Goal: Task Accomplishment & Management: Use online tool/utility

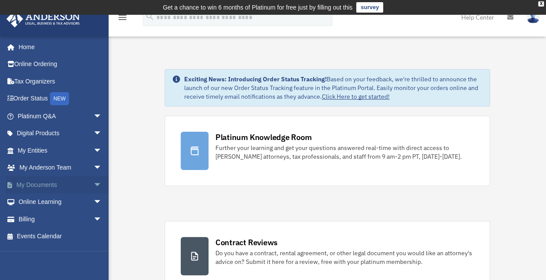
click at [50, 181] on link "My Documents arrow_drop_down" at bounding box center [60, 184] width 109 height 17
click at [93, 184] on span "arrow_drop_down" at bounding box center [101, 185] width 17 height 18
click at [81, 217] on link "Meeting Minutes" at bounding box center [63, 218] width 103 height 17
click at [63, 219] on link "Meeting Minutes" at bounding box center [63, 218] width 103 height 17
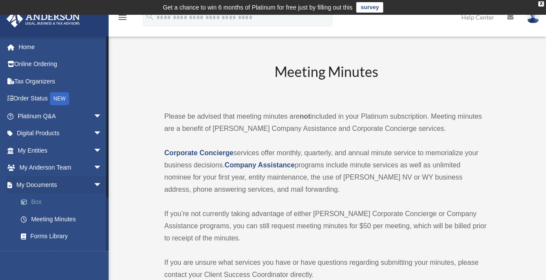
click at [43, 203] on link "Box" at bounding box center [63, 201] width 103 height 17
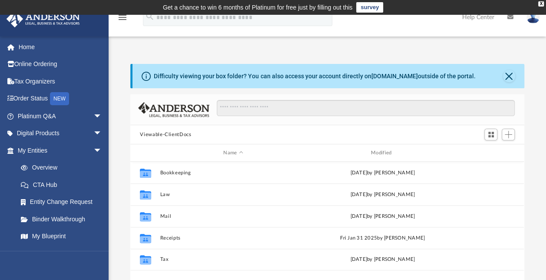
scroll to position [191, 386]
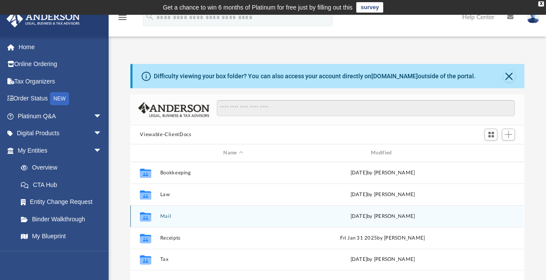
click at [158, 217] on div "Collaborated Folder Mail Sat Oct 5 2024 by Charles Rogler" at bounding box center [326, 216] width 393 height 22
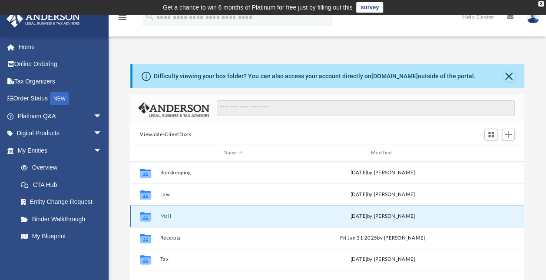
click at [164, 215] on button "Mail" at bounding box center [233, 216] width 146 height 6
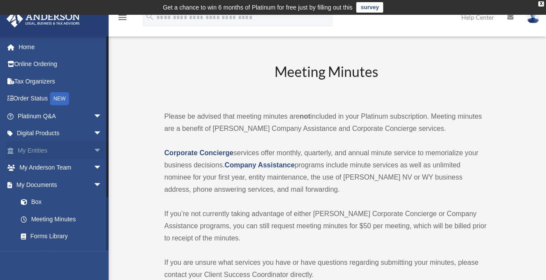
click at [57, 152] on link "My Entities arrow_drop_down" at bounding box center [60, 149] width 109 height 17
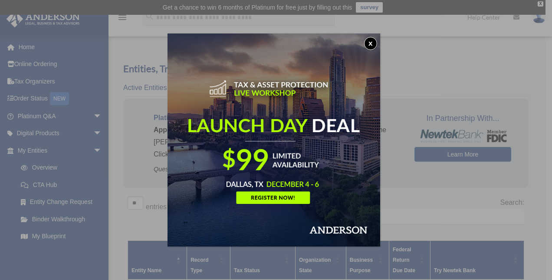
click at [299, 121] on img at bounding box center [274, 139] width 213 height 213
click at [375, 43] on button "x" at bounding box center [370, 43] width 13 height 13
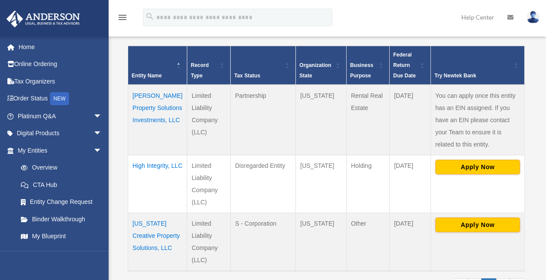
scroll to position [195, 0]
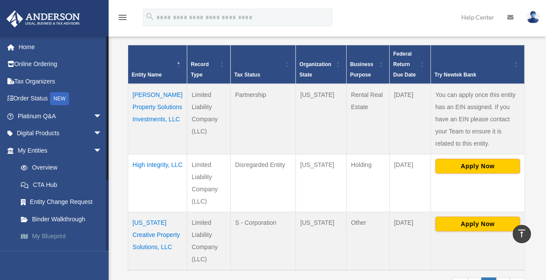
click at [51, 231] on link "My Blueprint" at bounding box center [63, 235] width 103 height 17
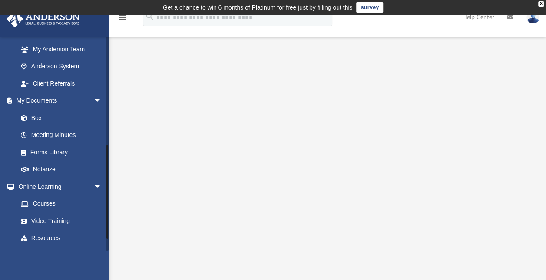
scroll to position [270, 0]
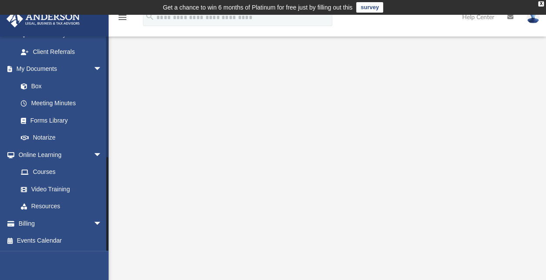
drag, startPoint x: 106, startPoint y: 170, endPoint x: 114, endPoint y: 211, distance: 41.5
click at [114, 211] on div "App [EMAIL_ADDRESS][PERSON_NAME][DOMAIN_NAME] Sign Out [EMAIL_ADDRESS][PERSON_N…" at bounding box center [273, 223] width 546 height 375
click at [114, 211] on div at bounding box center [327, 237] width 437 height 347
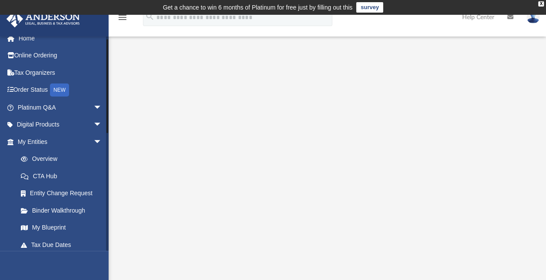
scroll to position [0, 0]
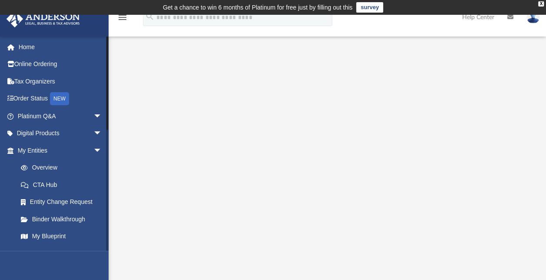
drag, startPoint x: 107, startPoint y: 153, endPoint x: 109, endPoint y: 69, distance: 83.3
click at [109, 69] on div "App [EMAIL_ADDRESS][PERSON_NAME][DOMAIN_NAME] Sign Out [EMAIL_ADDRESS][PERSON_N…" at bounding box center [273, 223] width 546 height 375
click at [42, 67] on link "Online Ordering" at bounding box center [60, 64] width 109 height 17
click at [35, 46] on link "Home" at bounding box center [60, 46] width 109 height 17
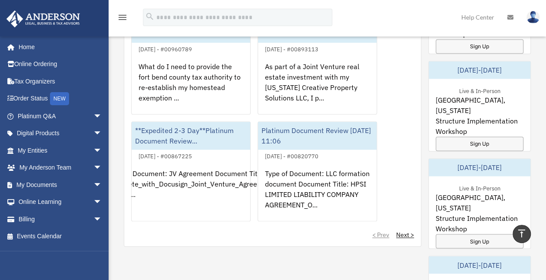
scroll to position [598, 0]
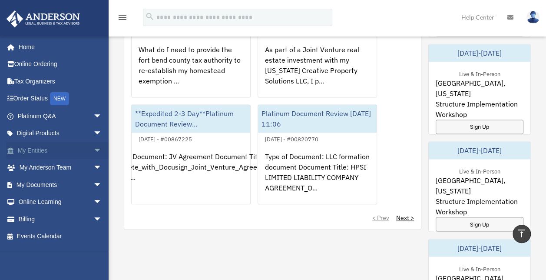
click at [57, 152] on link "My Entities arrow_drop_down" at bounding box center [60, 149] width 109 height 17
click at [93, 150] on span "arrow_drop_down" at bounding box center [101, 150] width 17 height 18
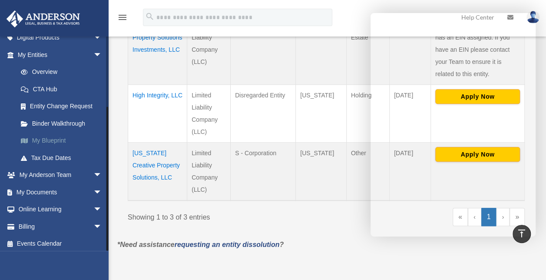
scroll to position [99, 0]
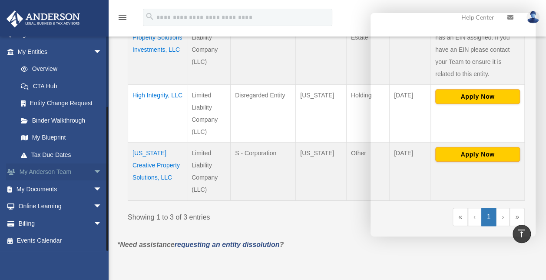
click at [93, 172] on span "arrow_drop_down" at bounding box center [101, 172] width 17 height 18
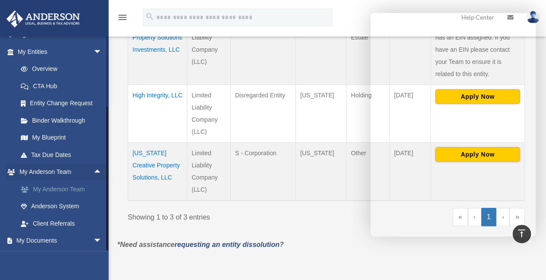
click at [76, 188] on link "My Anderson Team" at bounding box center [63, 188] width 103 height 17
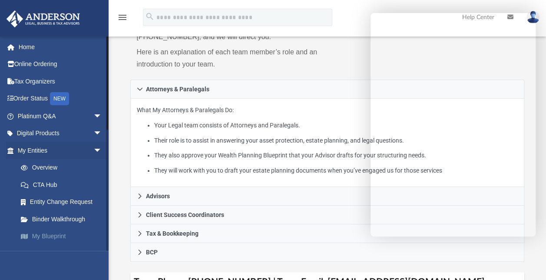
scroll to position [141, 0]
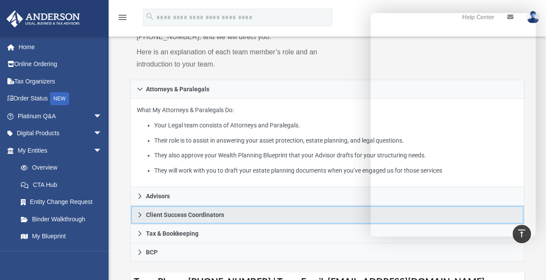
click at [201, 213] on span "Client Success Coordinators" at bounding box center [185, 214] width 78 height 6
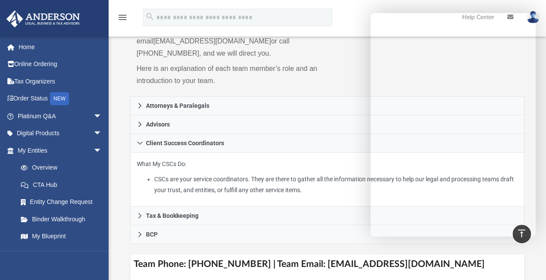
scroll to position [123, 0]
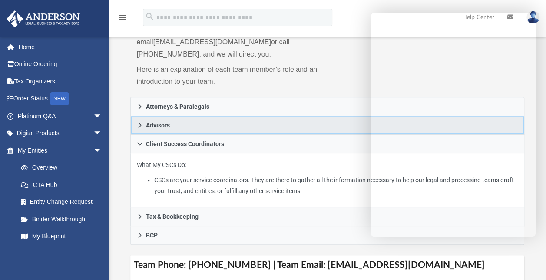
click at [137, 125] on icon at bounding box center [140, 125] width 6 height 6
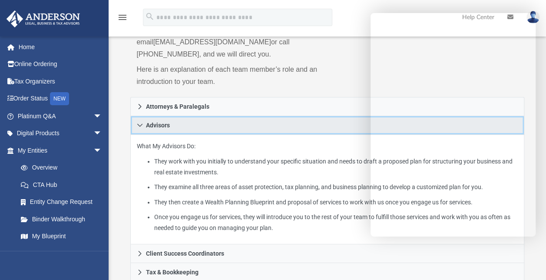
click at [142, 117] on link "Advisors" at bounding box center [326, 125] width 393 height 19
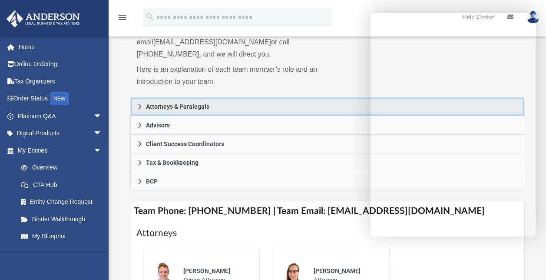
click at [133, 102] on link "Attorneys & Paralegals" at bounding box center [326, 106] width 393 height 19
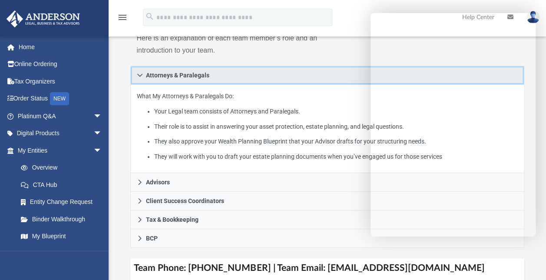
scroll to position [156, 0]
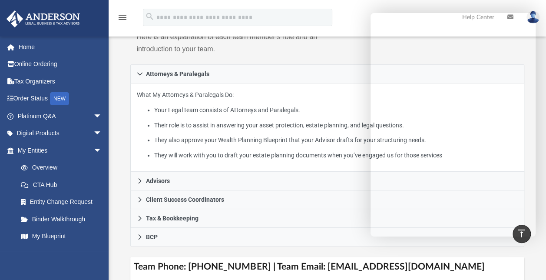
click at [370, 26] on div "menu search Site Menu add cord.harris.psg@gmail.com My Profile Reset Password L…" at bounding box center [273, 22] width 533 height 30
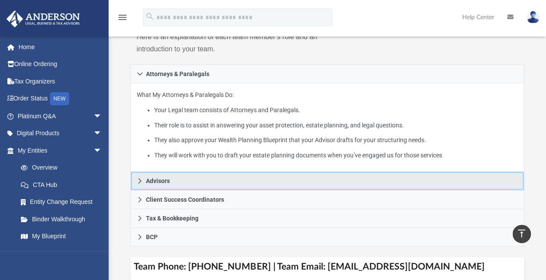
click at [140, 181] on icon at bounding box center [139, 180] width 3 height 5
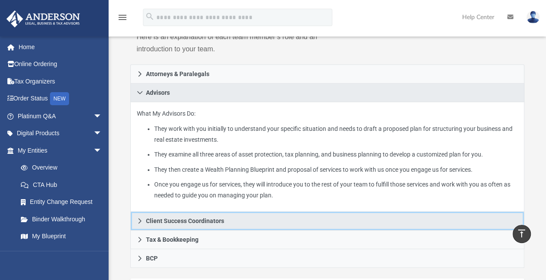
click at [141, 220] on icon at bounding box center [140, 220] width 6 height 6
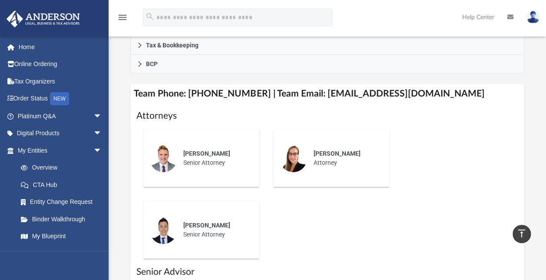
scroll to position [288, 0]
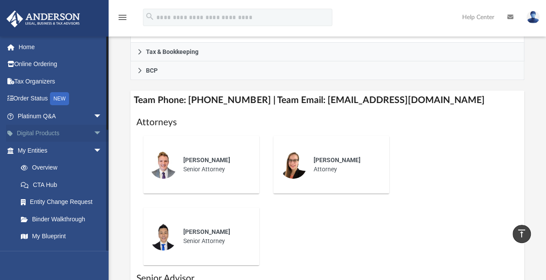
click at [95, 134] on span "arrow_drop_down" at bounding box center [101, 134] width 17 height 18
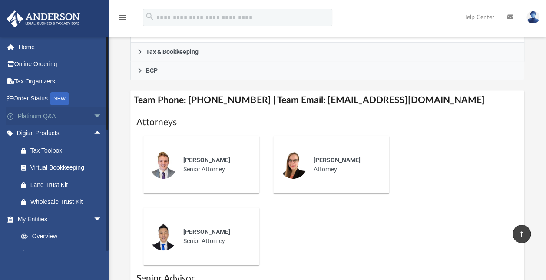
click at [93, 117] on span "arrow_drop_down" at bounding box center [101, 116] width 17 height 18
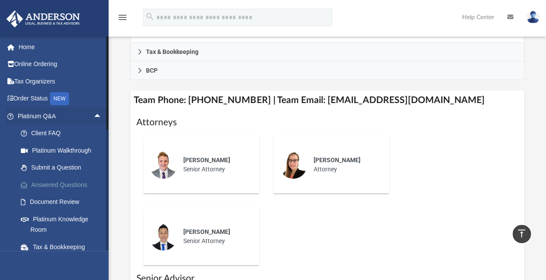
click at [105, 189] on link "Answered Questions" at bounding box center [63, 184] width 103 height 17
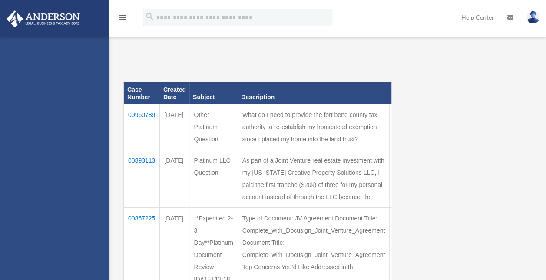
click at [107, 259] on div "[EMAIL_ADDRESS][PERSON_NAME][DOMAIN_NAME] Sign Out [EMAIL_ADDRESS][PERSON_NAME]…" at bounding box center [54, 176] width 109 height 280
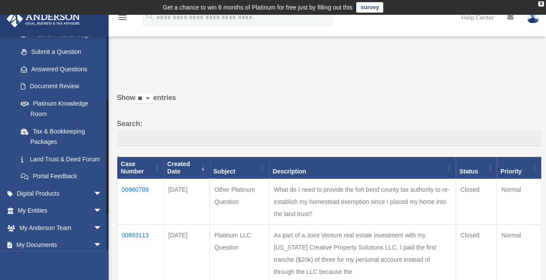
scroll to position [116, 0]
click at [93, 201] on span "arrow_drop_down" at bounding box center [101, 193] width 17 height 18
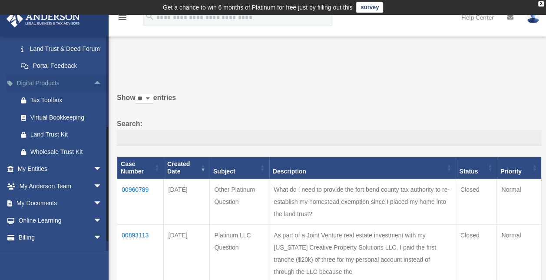
scroll to position [227, 0]
click at [93, 210] on span "arrow_drop_down" at bounding box center [101, 203] width 17 height 18
click at [58, 228] on link "Box" at bounding box center [63, 218] width 103 height 17
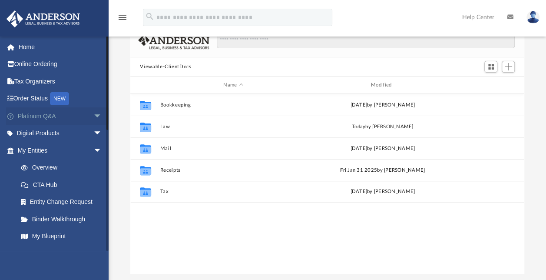
scroll to position [70, 0]
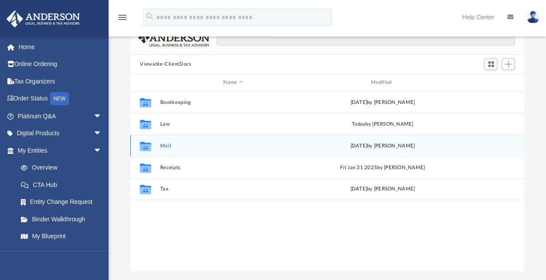
click at [147, 148] on icon "grid" at bounding box center [145, 146] width 11 height 7
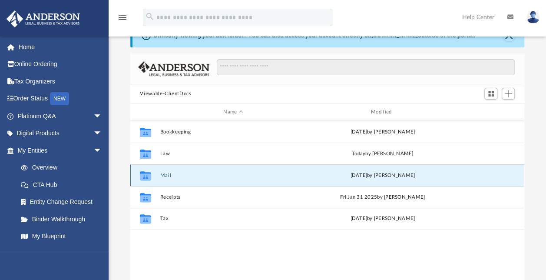
scroll to position [43, 0]
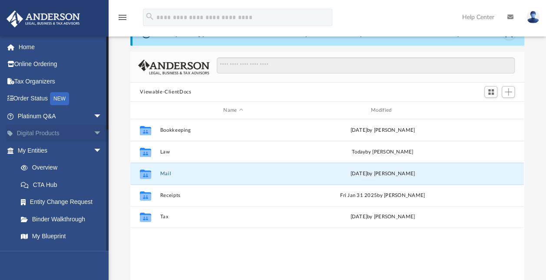
click at [93, 136] on span "arrow_drop_down" at bounding box center [101, 134] width 17 height 18
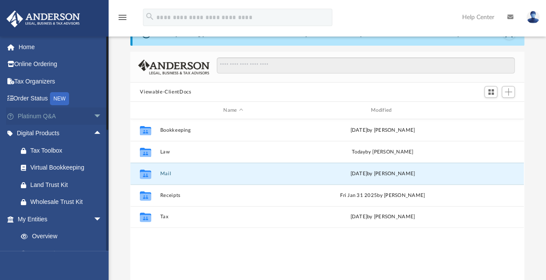
click at [93, 117] on span "arrow_drop_down" at bounding box center [101, 116] width 17 height 18
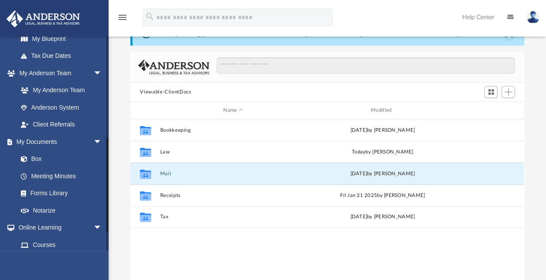
scroll to position [447, 0]
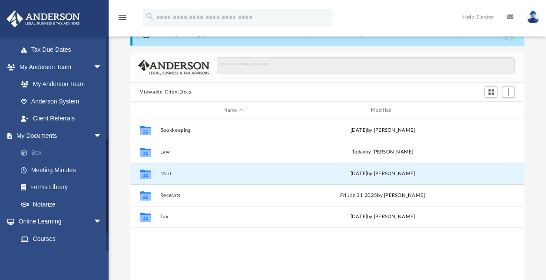
click at [37, 161] on link "Box" at bounding box center [63, 152] width 103 height 17
click at [509, 92] on span "Add" at bounding box center [507, 91] width 7 height 7
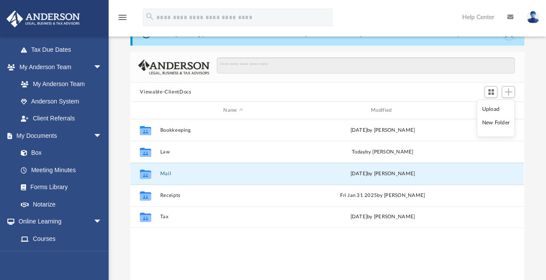
click at [493, 108] on li "Upload" at bounding box center [495, 109] width 28 height 9
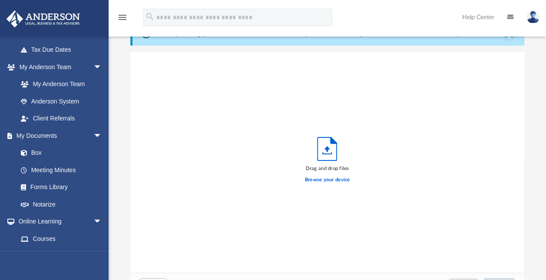
scroll to position [214, 386]
click at [322, 181] on label "Browse your device" at bounding box center [327, 180] width 45 height 8
click at [0, 0] on input "Browse your device" at bounding box center [0, 0] width 0 height 0
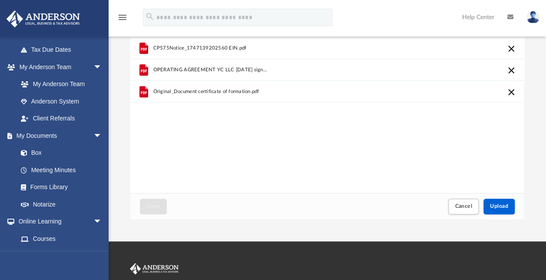
scroll to position [123, 0]
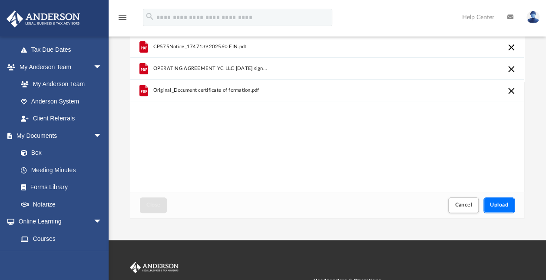
click at [499, 201] on button "Upload" at bounding box center [498, 204] width 31 height 15
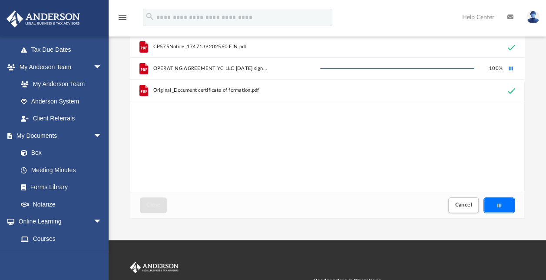
scroll to position [0, 0]
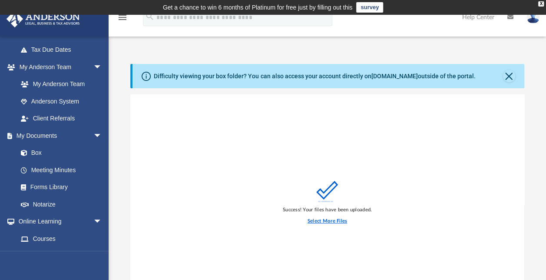
click at [342, 220] on label "Select More Files" at bounding box center [326, 221] width 39 height 8
click at [0, 0] on input "Select More Files" at bounding box center [0, 0] width 0 height 0
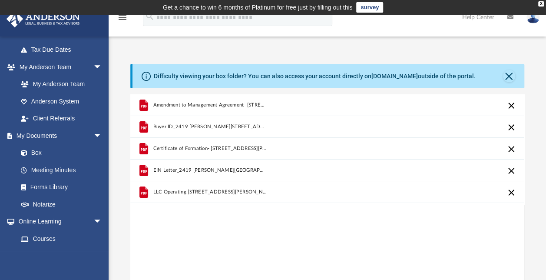
click at [234, 171] on span "EIN Letter_2419 [PERSON_NAME][GEOGRAPHIC_DATA]pdf" at bounding box center [210, 170] width 114 height 6
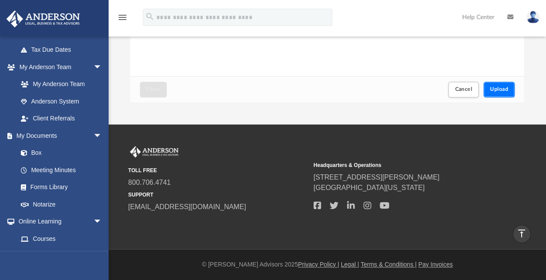
click at [506, 83] on button "Upload" at bounding box center [498, 89] width 31 height 15
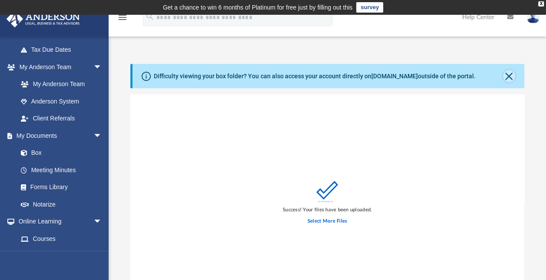
click at [509, 79] on button "Close" at bounding box center [509, 76] width 12 height 12
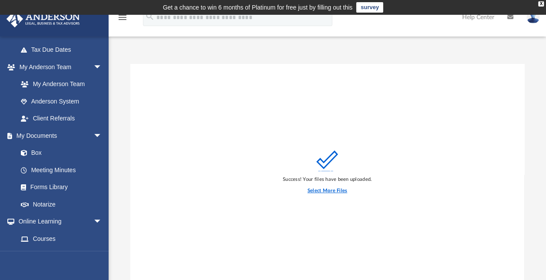
click at [321, 187] on label "Select More Files" at bounding box center [326, 191] width 39 height 8
click at [0, 0] on input "Select More Files" at bounding box center [0, 0] width 0 height 0
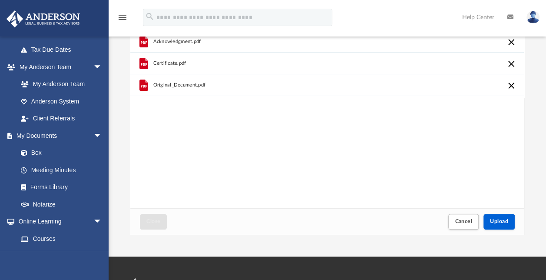
scroll to position [101, 0]
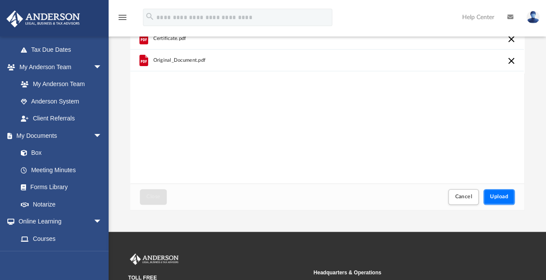
click at [503, 190] on button "Upload" at bounding box center [498, 196] width 31 height 15
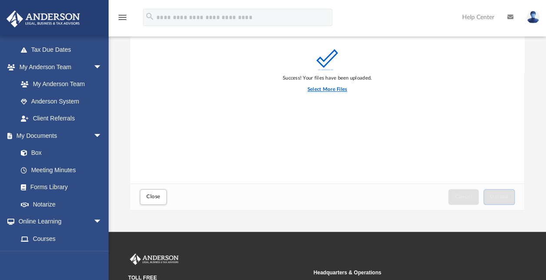
click at [332, 89] on label "Select More Files" at bounding box center [326, 90] width 39 height 8
click at [0, 0] on input "Select More Files" at bounding box center [0, 0] width 0 height 0
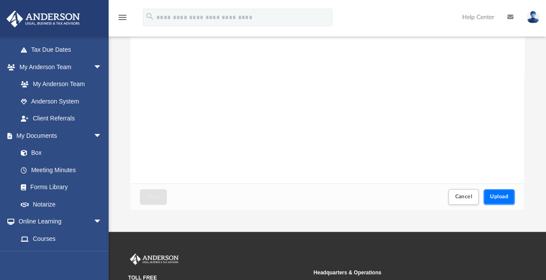
click at [504, 202] on button "Upload" at bounding box center [498, 196] width 31 height 15
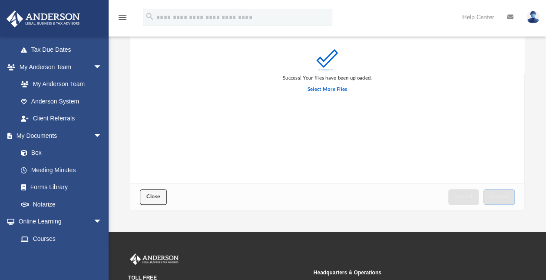
click at [165, 201] on button "Close" at bounding box center [153, 196] width 27 height 15
click at [148, 196] on span "Close" at bounding box center [153, 196] width 14 height 5
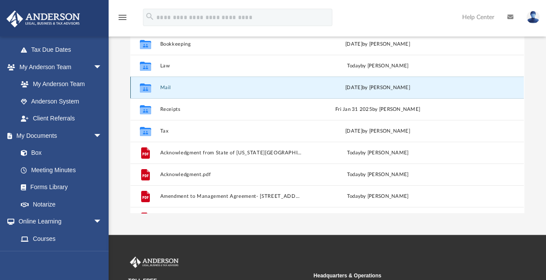
scroll to position [0, 0]
